Goal: Contribute content: Add original content to the website for others to see

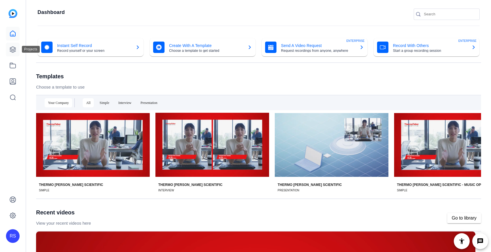
click at [9, 50] on link at bounding box center [13, 50] width 14 height 14
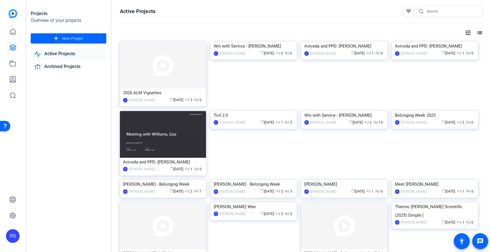
click at [435, 12] on input "Search" at bounding box center [452, 11] width 51 height 7
type input "daniella cramp"
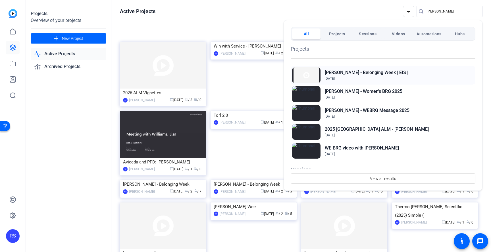
click at [384, 77] on span "Aug 13, 2025" at bounding box center [367, 78] width 84 height 5
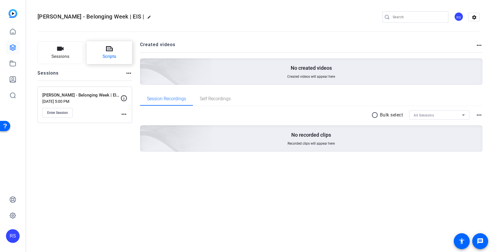
click at [115, 57] on span "Scripts" at bounding box center [110, 56] width 14 height 7
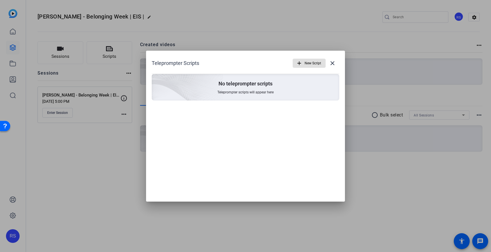
click at [0, 0] on span "New Script" at bounding box center [0, 0] width 0 height 0
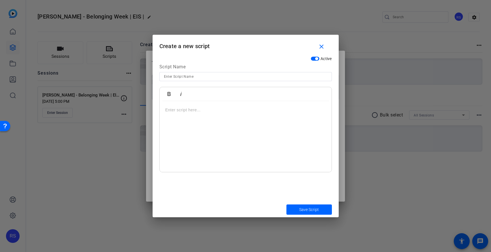
click at [200, 76] on input at bounding box center [245, 76] width 163 height 7
paste input "Film Version 1 / With Solventum Reference"
type input "Film Version 1 / With Solventum Reference"
click at [0, 0] on p at bounding box center [0, 0] width 0 height 0
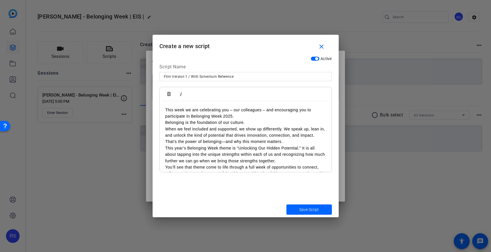
click at [165, 123] on div "This week we are celebrating you – our colleagues – and encouraging you to part…" at bounding box center [246, 192] width 172 height 183
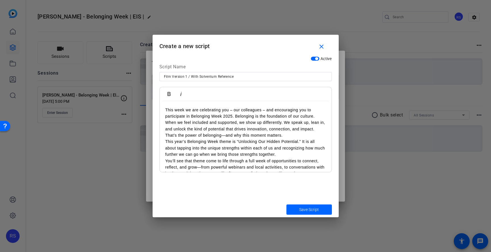
click at [165, 142] on p "This year’s Belonging Week theme is “Unlocking Our Hidden Potential.” It is all…" at bounding box center [245, 147] width 161 height 19
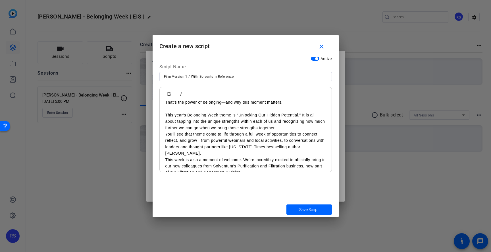
scroll to position [34, 0]
click at [165, 133] on div "This week we are celebrating you – our colleagues – and encouraging you to part…" at bounding box center [246, 158] width 172 height 183
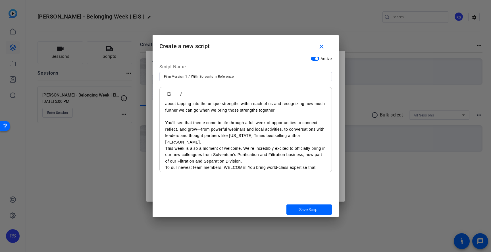
scroll to position [58, 0]
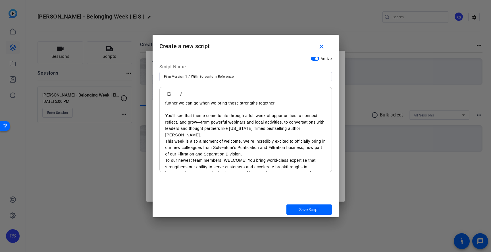
click at [165, 154] on div "This week we are celebrating you – our colleagues – and encouraging you to part…" at bounding box center [246, 138] width 172 height 190
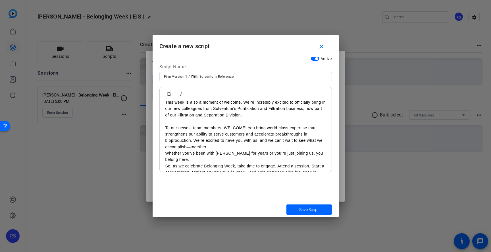
scroll to position [101, 0]
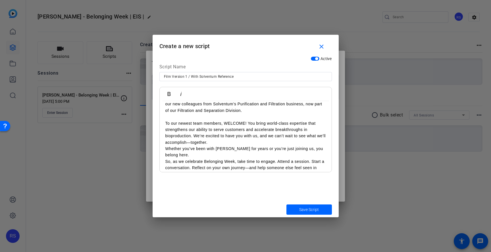
click at [165, 145] on p "Whether you’ve been with [PERSON_NAME] for years or you’re just joining us, you…" at bounding box center [245, 151] width 161 height 13
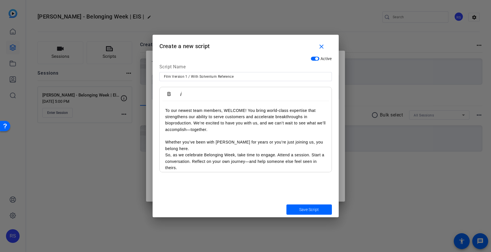
scroll to position [117, 0]
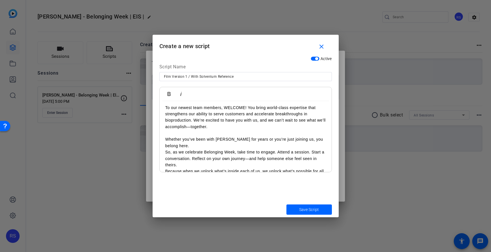
click at [165, 144] on div "This week we are celebrating you – our colleagues – and encouraging you to part…" at bounding box center [246, 85] width 172 height 202
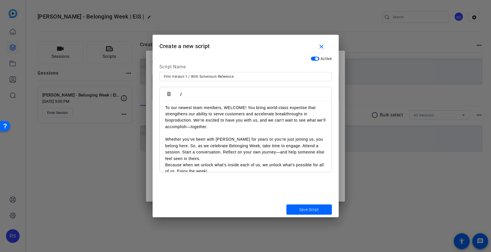
click at [165, 157] on div "This week we are celebrating you – our colleagues – and encouraging you to part…" at bounding box center [246, 82] width 172 height 196
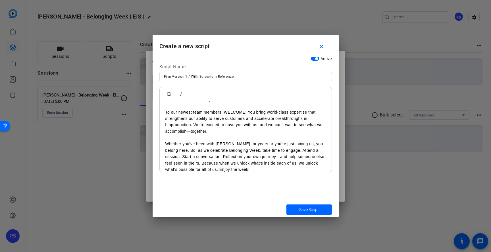
click at [219, 162] on p "Whether you’ve been with [PERSON_NAME] for years or you’re just joining us, you…" at bounding box center [245, 156] width 161 height 32
click at [0, 0] on span "submit" at bounding box center [0, 0] width 0 height 0
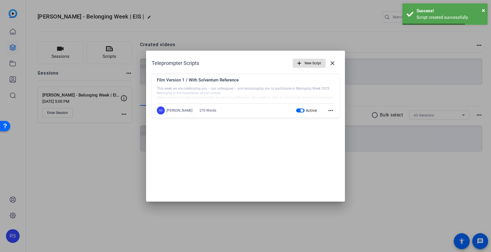
click at [0, 0] on span "New Script" at bounding box center [0, 0] width 0 height 0
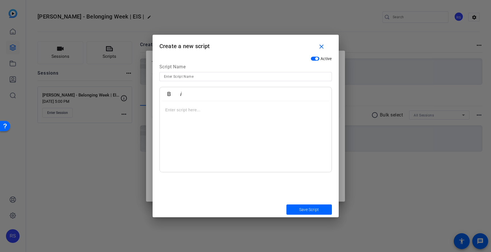
click at [210, 78] on input at bounding box center [245, 76] width 163 height 7
paste input "Film Version 2 / Without Solventum Reference"
type input "Film Version 2 / Without Solventum Reference"
click at [215, 129] on div at bounding box center [246, 136] width 172 height 71
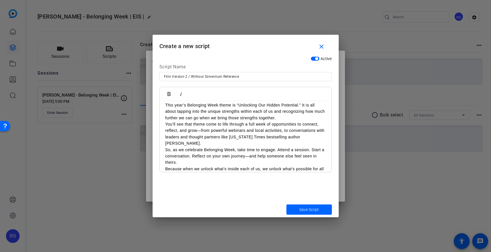
scroll to position [0, 0]
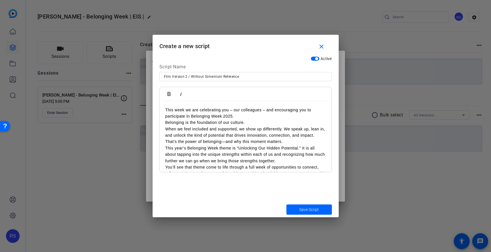
click at [167, 123] on p "Belonging is the foundation of our culture." at bounding box center [245, 122] width 161 height 6
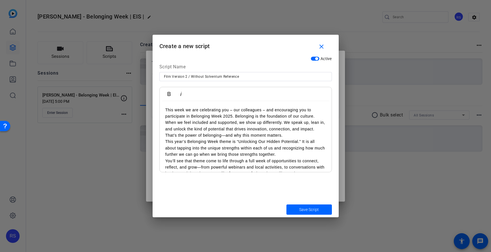
click at [296, 134] on p "When we feel included and supported, we show up differently. We speak up, lean …" at bounding box center [245, 128] width 161 height 19
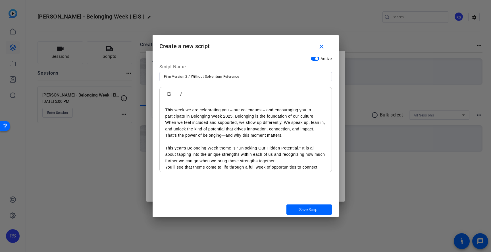
scroll to position [25, 0]
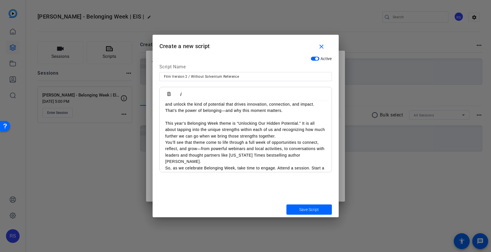
click at [278, 137] on p "This year’s Belonging Week theme is “Unlocking Our Hidden Potential.” It is all…" at bounding box center [245, 129] width 161 height 19
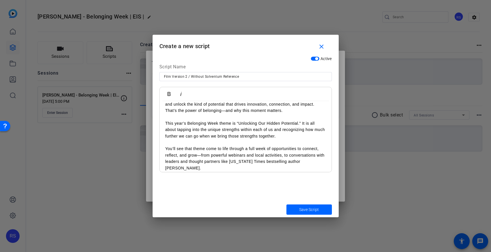
scroll to position [55, 0]
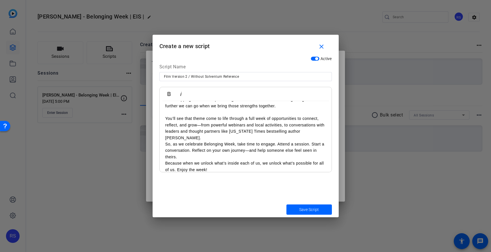
click at [196, 150] on p "So, as we celebrate Belonging Week, take time to engage. Attend a session. Star…" at bounding box center [245, 150] width 161 height 19
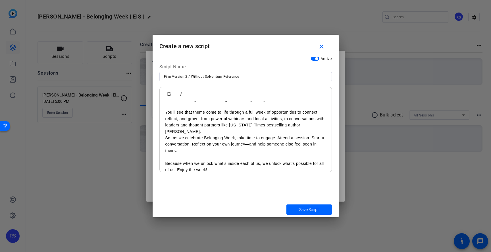
click at [178, 162] on p "Because when we unlock what’s inside each of us, we unlock what’s possible for …" at bounding box center [245, 166] width 161 height 13
click at [164, 156] on div "This week we are celebrating you – our colleagues – and encouraging you to part…" at bounding box center [246, 109] width 172 height 139
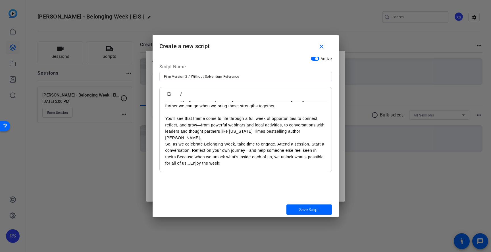
scroll to position [49, 0]
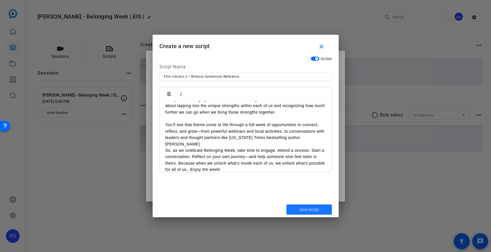
click at [308, 209] on span "Save Script" at bounding box center [309, 209] width 20 height 6
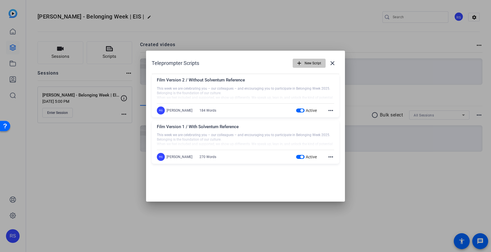
click at [0, 0] on span "New Script" at bounding box center [0, 0] width 0 height 0
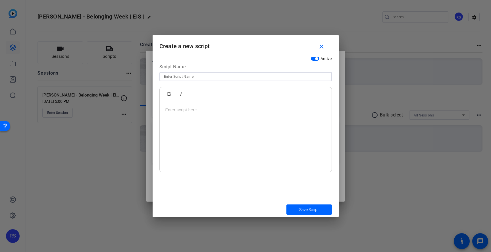
click at [231, 78] on input at bounding box center [245, 76] width 163 height 7
paste input "Employee Involvement Survey – Video Script"
drag, startPoint x: 242, startPoint y: 75, endPoint x: 213, endPoint y: 75, distance: 28.4
click at [213, 75] on input "Employee Involvement Survey – Video Script" at bounding box center [245, 76] width 163 height 7
type input "Employee Involvement Survey"
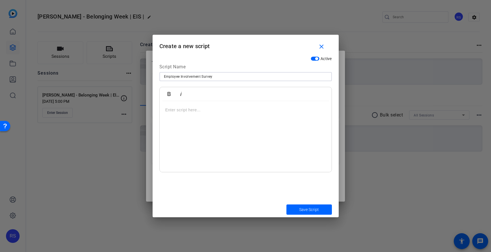
click at [201, 142] on div at bounding box center [246, 136] width 172 height 71
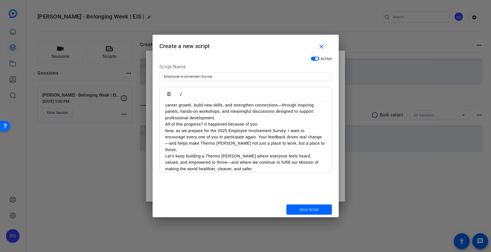
scroll to position [0, 0]
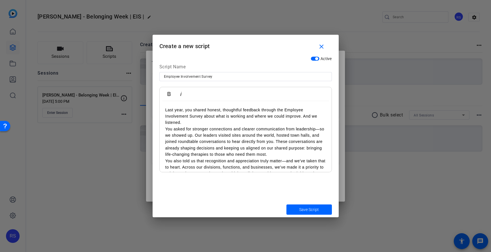
click at [165, 128] on div "Last year, you shared honest, thoughtful feedback through the Employee Involvem…" at bounding box center [246, 189] width 172 height 177
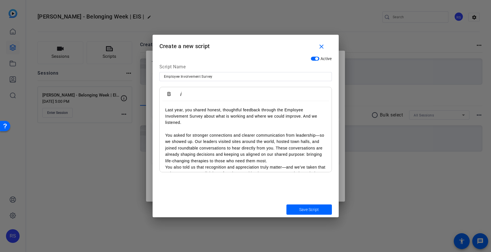
scroll to position [15, 0]
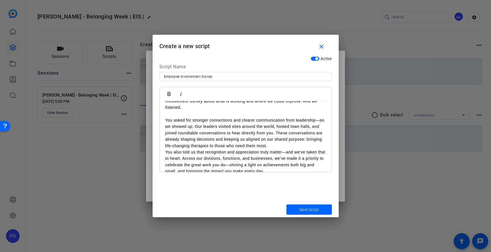
click at [274, 147] on p "You asked for stronger connections and clearer communication from leadership—so…" at bounding box center [245, 133] width 161 height 32
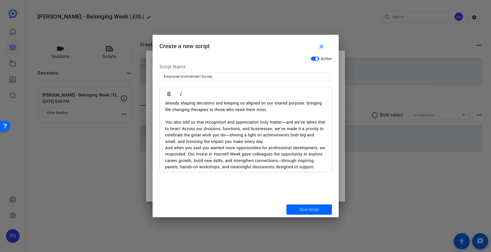
scroll to position [53, 0]
click at [288, 140] on p "You also told us that recognition and appreciation truly matter—and we’ve taken…" at bounding box center [245, 130] width 161 height 26
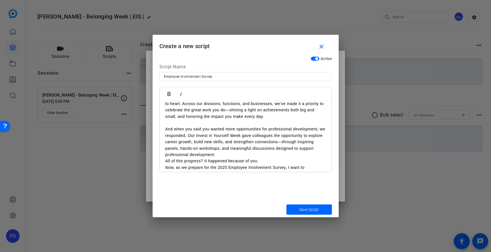
click at [239, 153] on p "And when you said you wanted more opportunities for professional development, w…" at bounding box center [245, 142] width 161 height 32
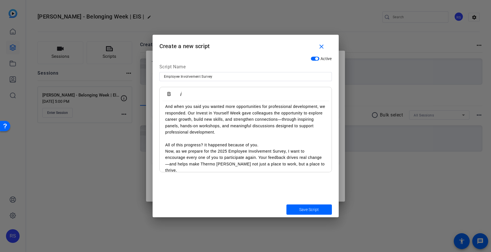
scroll to position [111, 0]
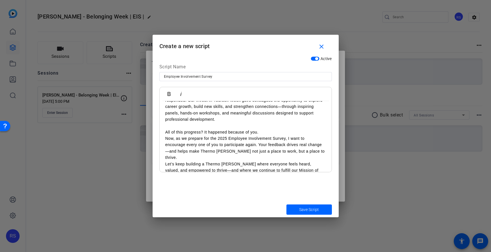
click at [165, 138] on p "Now, as we prepare for the 2025 Employee Involvement Survey, I want to encourag…" at bounding box center [245, 148] width 161 height 26
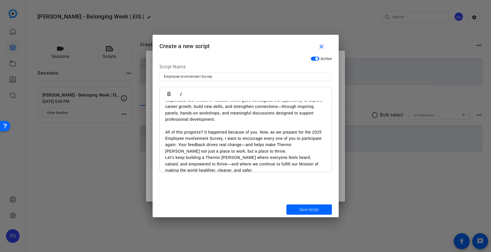
click at [165, 158] on p "Let’s keep building a Thermo [PERSON_NAME] where everyone feels heard, valued, …" at bounding box center [245, 163] width 161 height 19
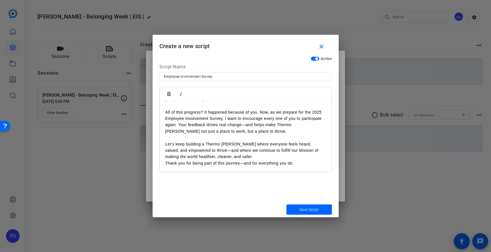
click at [165, 163] on div "Last year, you shared honest, thoughtful feedback through the Employee Involvem…" at bounding box center [246, 71] width 172 height 202
click at [313, 207] on span "Save Script" at bounding box center [309, 209] width 20 height 6
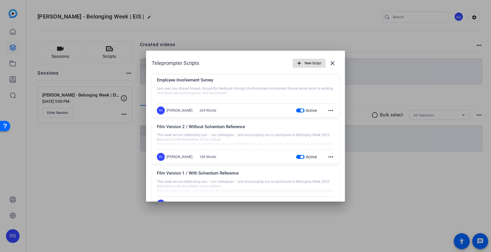
click at [0, 0] on span "New Script" at bounding box center [0, 0] width 0 height 0
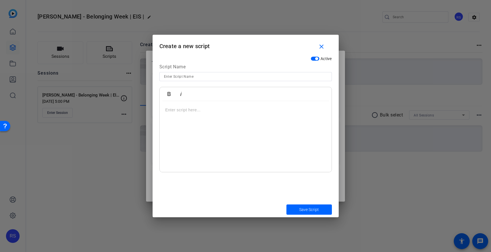
click at [226, 78] on input at bounding box center [245, 76] width 163 height 7
paste input "Customer Service Week – Video Script"
drag, startPoint x: 222, startPoint y: 76, endPoint x: 204, endPoint y: 77, distance: 18.5
click at [204, 77] on input "Customer Service Week – Video Script" at bounding box center [245, 76] width 163 height 7
type input "Customer Service Week"
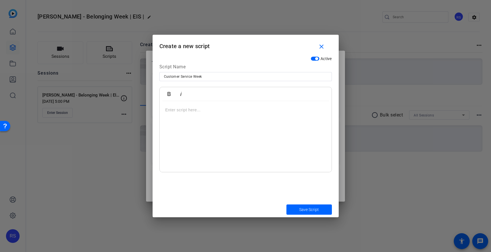
click at [221, 119] on div at bounding box center [246, 136] width 172 height 71
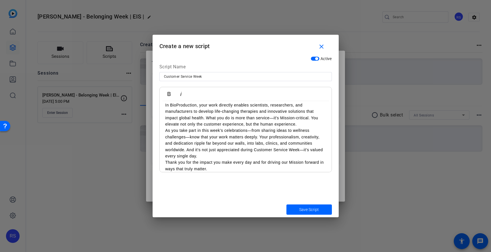
scroll to position [0, 0]
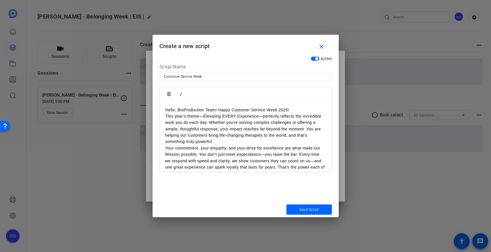
drag, startPoint x: 166, startPoint y: 149, endPoint x: 170, endPoint y: 148, distance: 4.6
click at [166, 149] on p "Your commitment, your empathy, and your drive for excellence are what make our …" at bounding box center [245, 161] width 161 height 32
click at [165, 116] on p "This year’s theme—Elevating EVERY Experience—perfectly reflects the incredible …" at bounding box center [245, 129] width 161 height 32
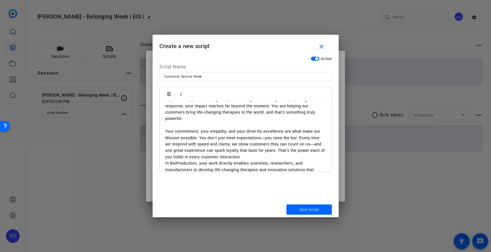
scroll to position [31, 0]
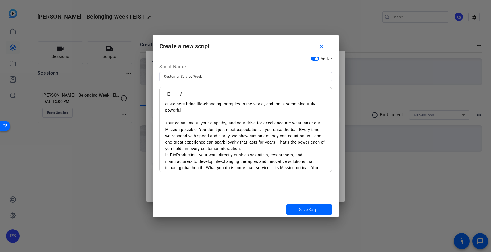
click at [240, 147] on p "Your commitment, your empathy, and your drive for excellence are what make our …" at bounding box center [245, 136] width 161 height 32
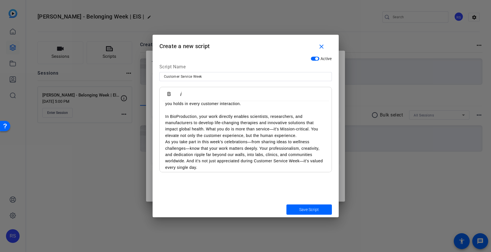
scroll to position [78, 0]
click at [301, 134] on p "In BioProduction, your work directly enables scientists, researchers, and manuf…" at bounding box center [245, 125] width 161 height 26
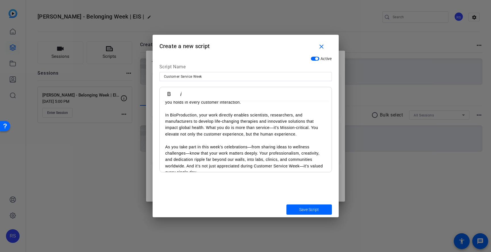
scroll to position [99, 0]
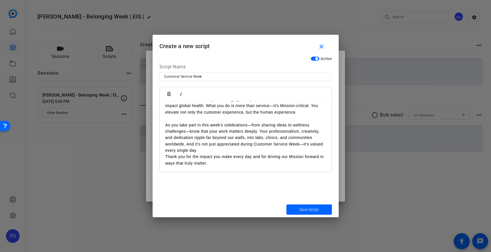
click at [217, 151] on p "As you take part in this week’s celebrations—from sharing ideas to wellness cha…" at bounding box center [245, 138] width 161 height 32
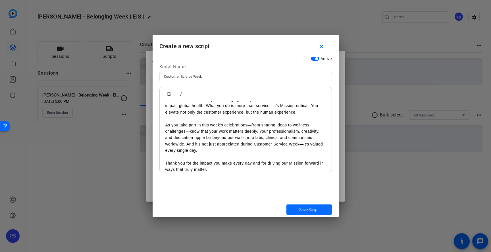
click at [316, 210] on span "Save Script" at bounding box center [309, 209] width 20 height 6
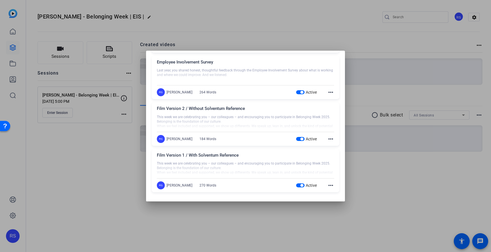
scroll to position [0, 0]
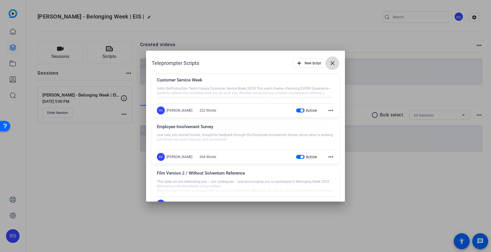
click at [0, 0] on mat-icon "close" at bounding box center [0, 0] width 0 height 0
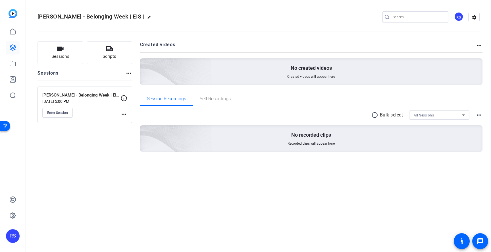
click at [409, 202] on div "[PERSON_NAME] - Belonging Week | EIS | edit RS settings Sessions Scripts Sessio…" at bounding box center [258, 126] width 465 height 252
